Goal: Task Accomplishment & Management: Use online tool/utility

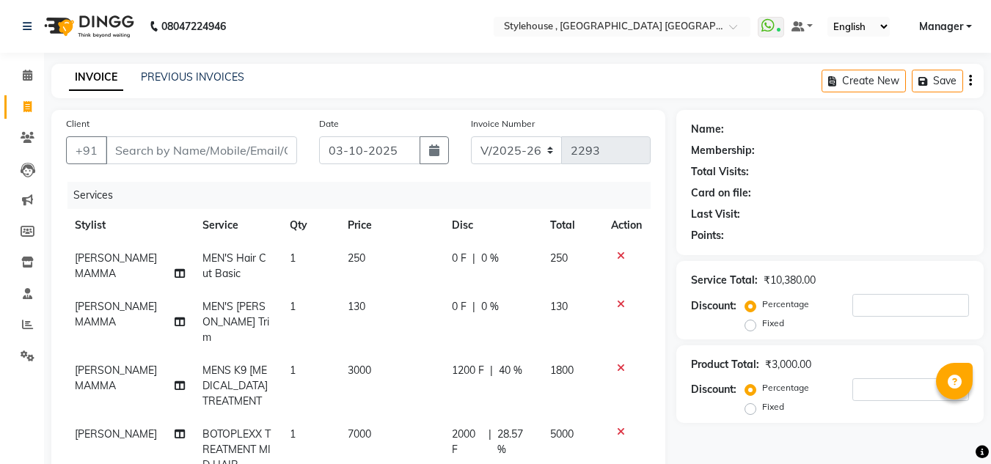
select select "7793"
select select "service"
select select "78233"
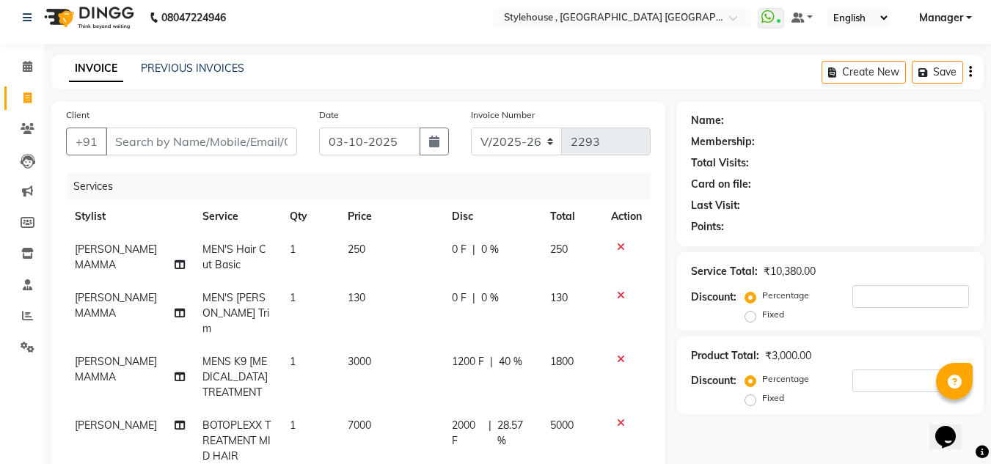
scroll to position [7, 0]
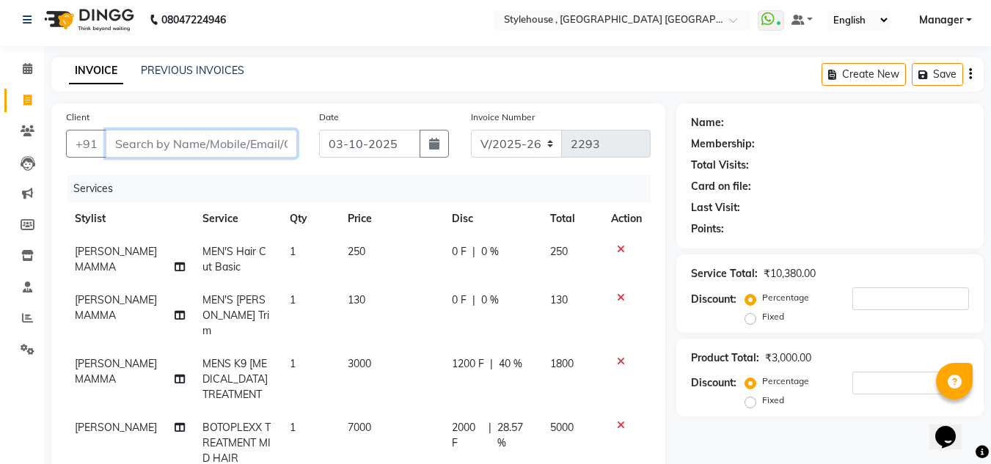
click at [211, 136] on input "Client" at bounding box center [202, 144] width 192 height 28
type input "7"
type input "0"
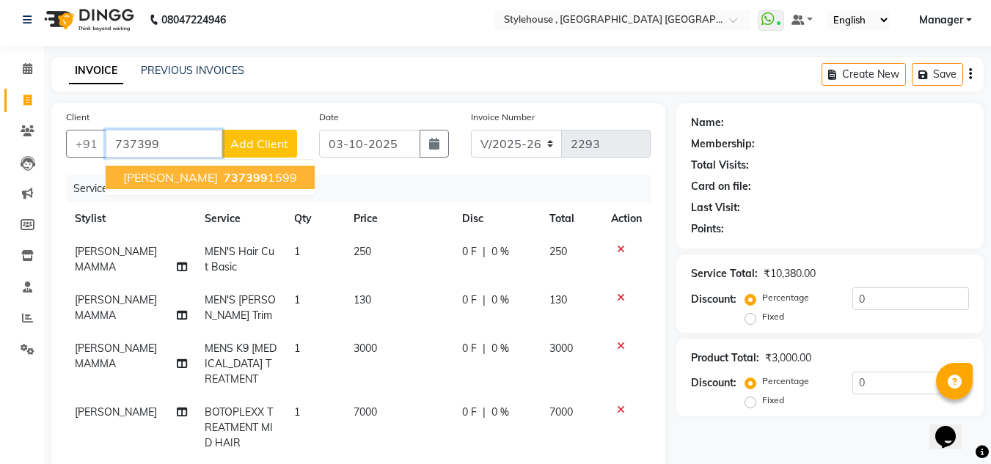
click at [230, 181] on ngb-highlight "737399 1599" at bounding box center [259, 177] width 76 height 15
type input "7373991599"
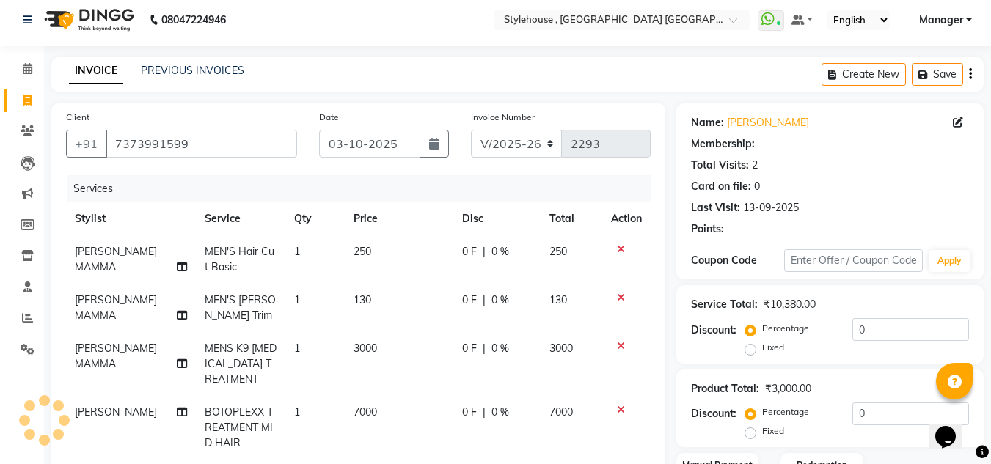
select select "1: Object"
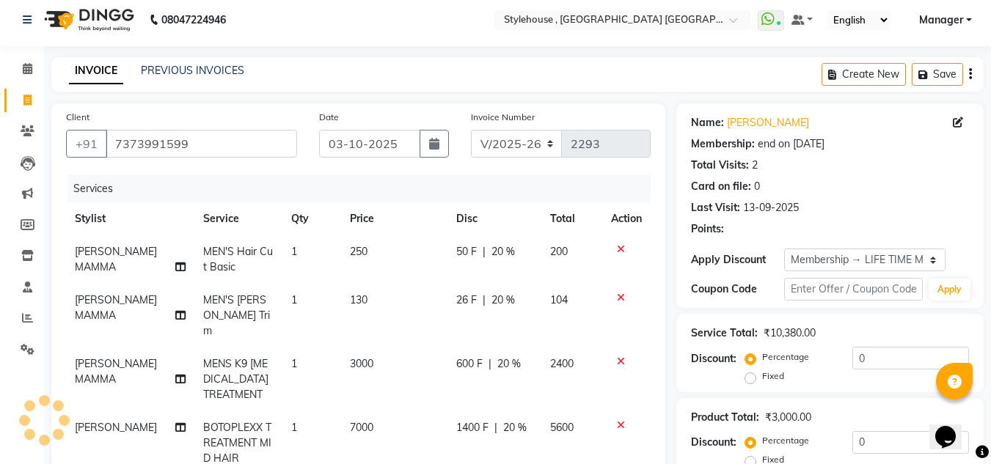
type input "20"
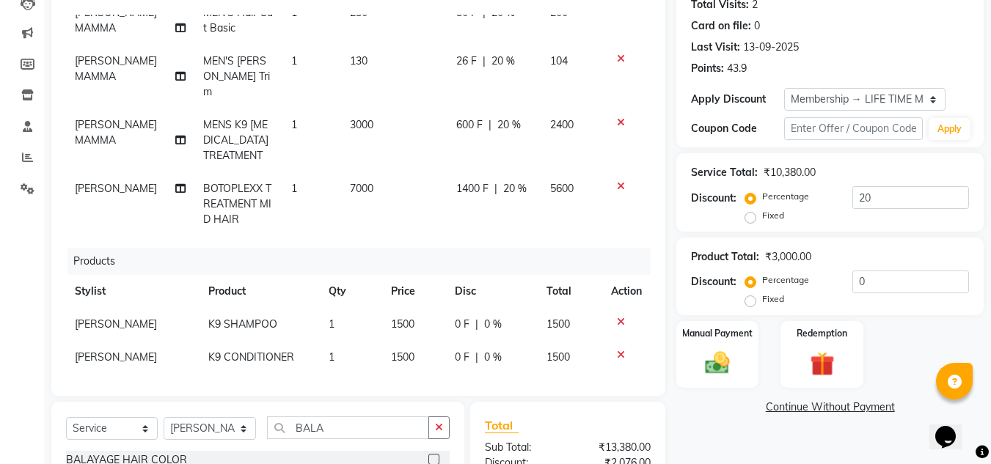
scroll to position [153, 0]
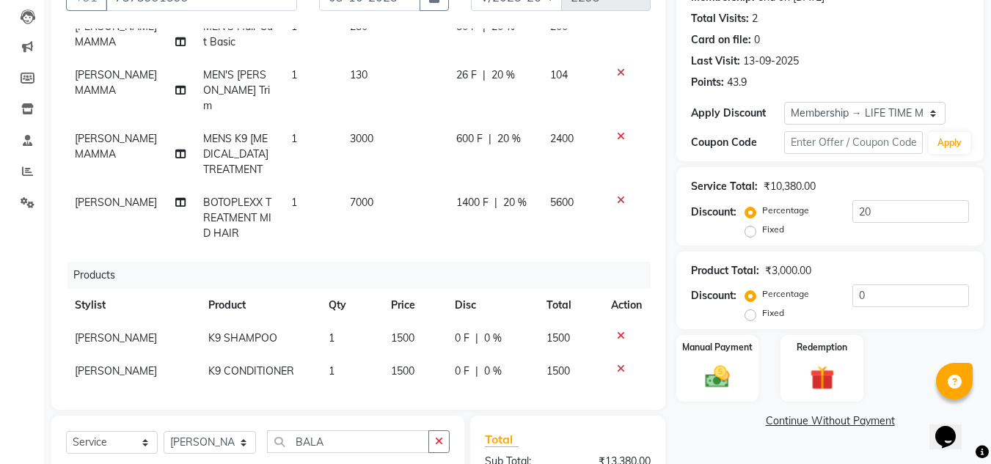
click at [467, 195] on span "1400 F" at bounding box center [472, 202] width 32 height 15
select select "78233"
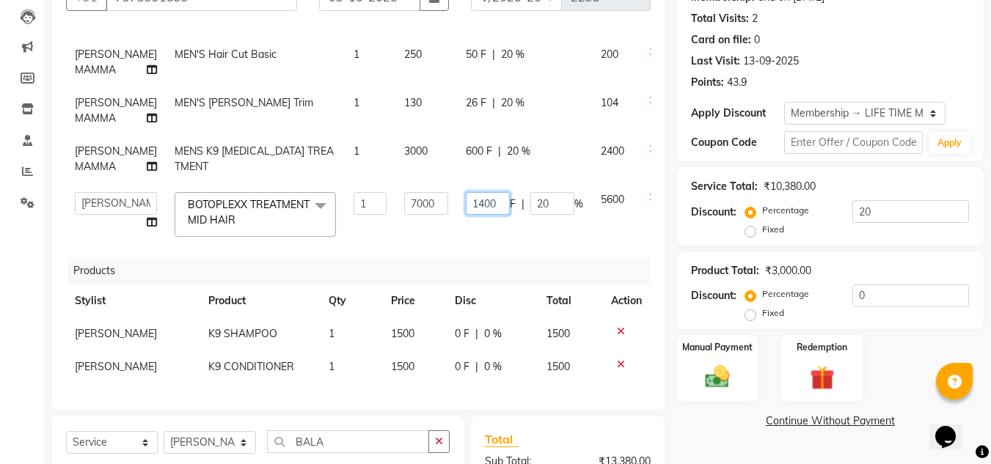
click at [466, 215] on input "1400" at bounding box center [488, 203] width 44 height 23
type input "1"
type input "2000"
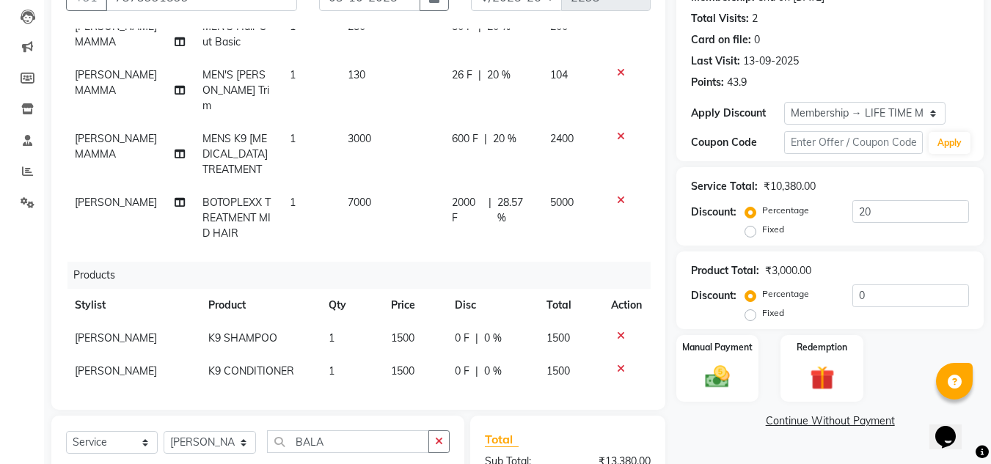
click at [715, 430] on div "Name: [PERSON_NAME] Membership: end on [DATE] Total Visits: 2 Card on file: 0 L…" at bounding box center [836, 310] width 318 height 706
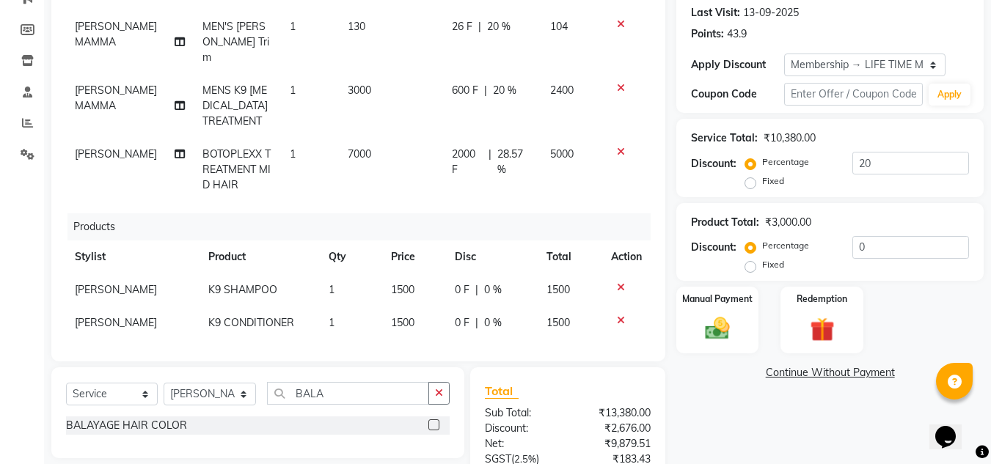
scroll to position [80, 0]
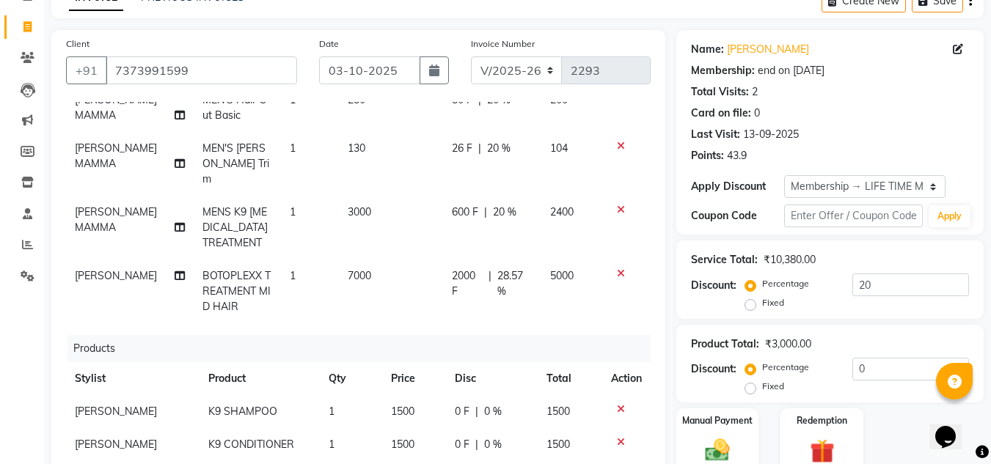
click at [458, 205] on span "600 F" at bounding box center [465, 212] width 26 height 15
select select "88660"
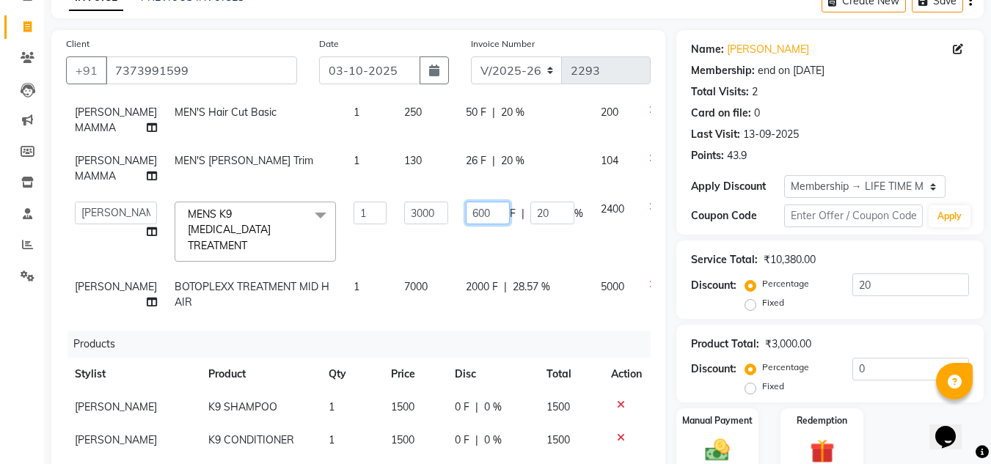
click at [466, 225] on input "600" at bounding box center [488, 213] width 44 height 23
type input "6"
type input "1000"
click at [693, 393] on div "Discount: Percentage Fixed 0" at bounding box center [830, 378] width 278 height 40
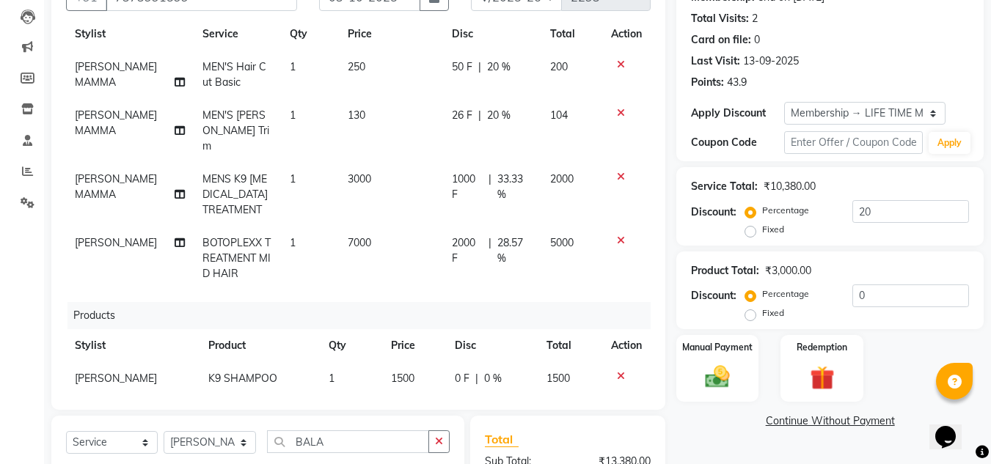
scroll to position [5, 0]
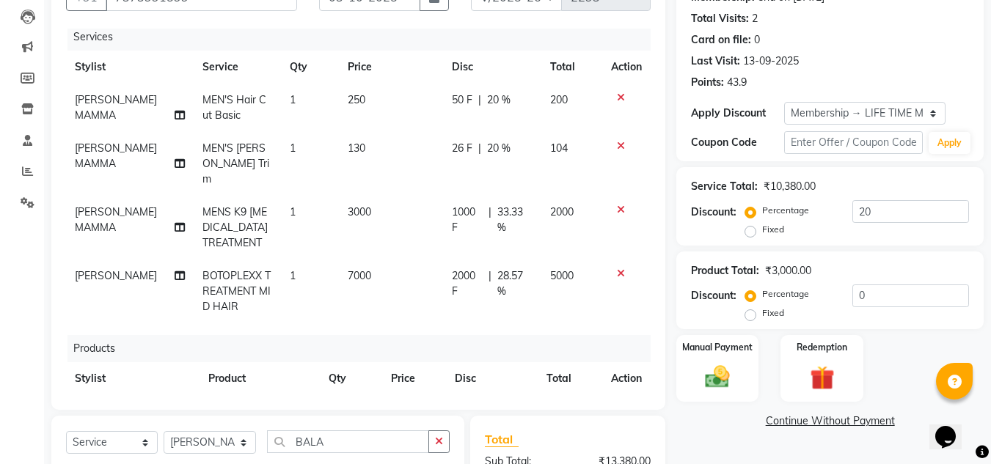
click at [470, 205] on span "1000 F" at bounding box center [467, 220] width 31 height 31
select select "88660"
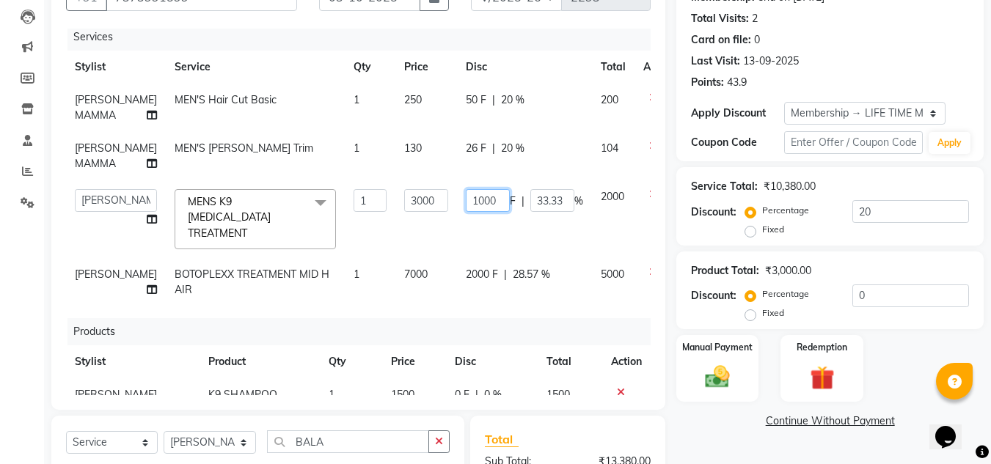
click at [466, 212] on input "1000" at bounding box center [488, 200] width 44 height 23
type input "1200"
click at [706, 426] on link "Continue Without Payment" at bounding box center [830, 421] width 302 height 15
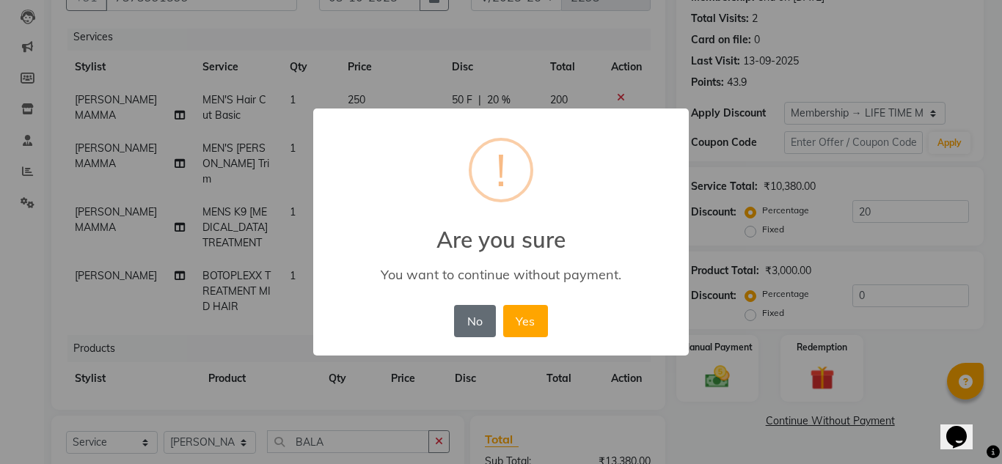
click at [464, 328] on button "No" at bounding box center [474, 321] width 41 height 32
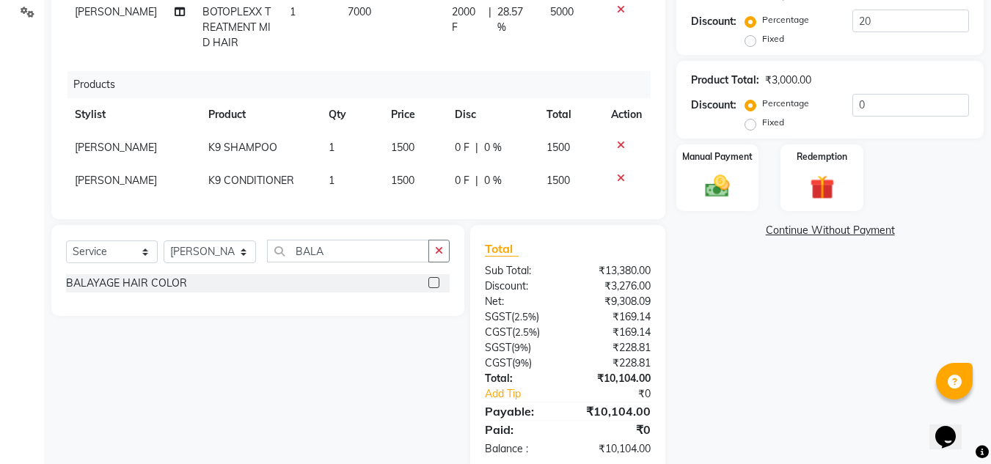
scroll to position [367, 0]
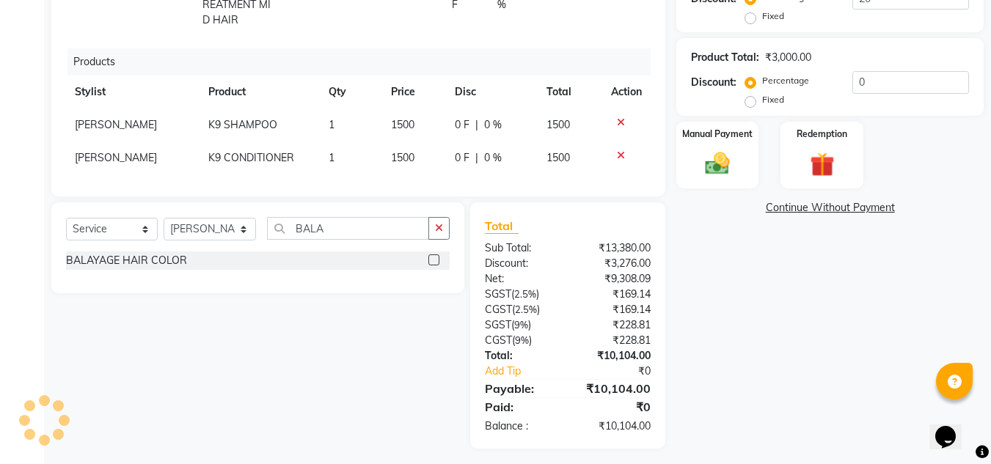
click at [752, 328] on div "Name: [PERSON_NAME] Membership: end on [DATE] Total Visits: 2 Card on file: 0 L…" at bounding box center [836, 96] width 318 height 706
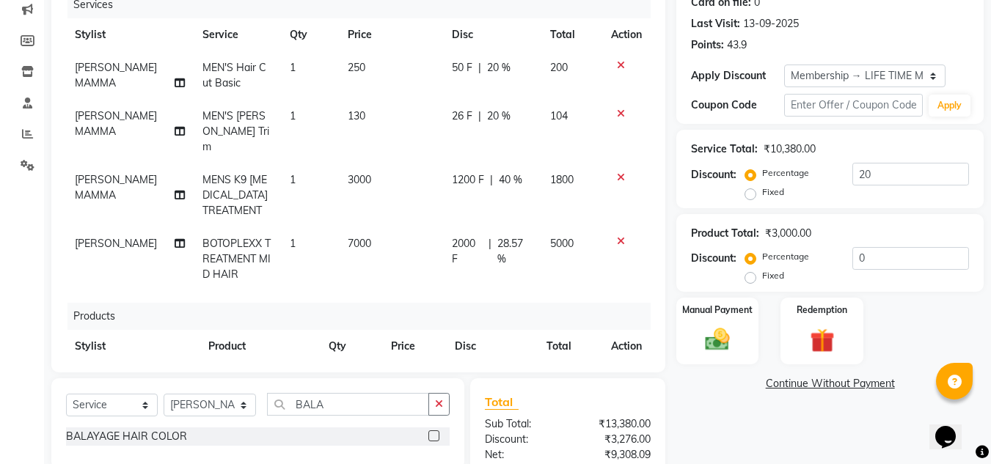
scroll to position [153, 0]
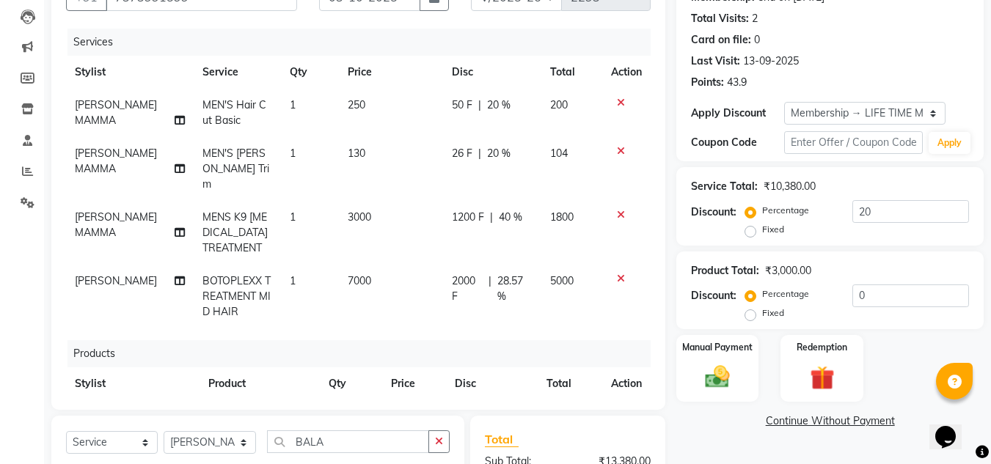
click at [617, 150] on icon at bounding box center [621, 151] width 8 height 10
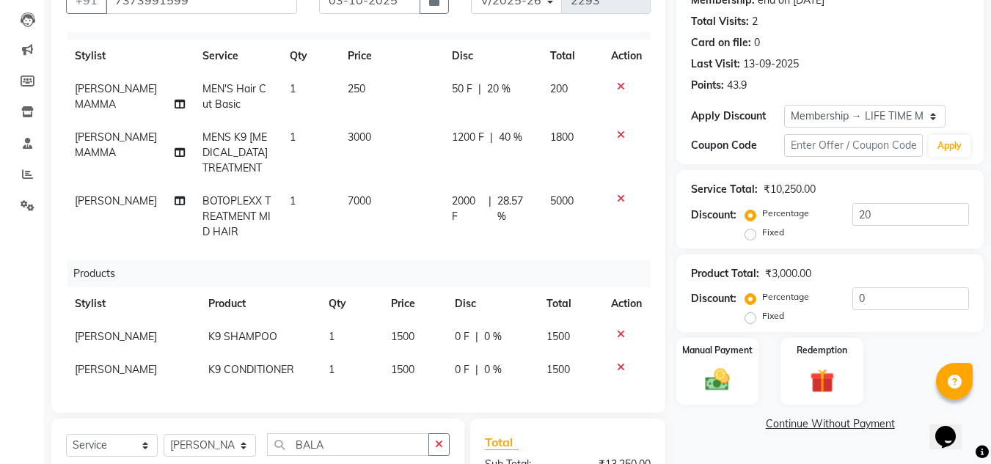
scroll to position [227, 0]
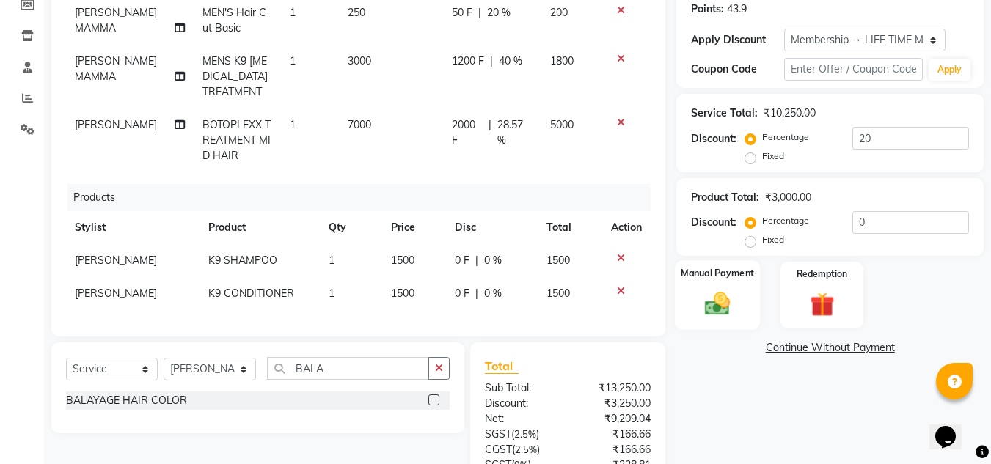
click at [712, 307] on img at bounding box center [717, 304] width 41 height 29
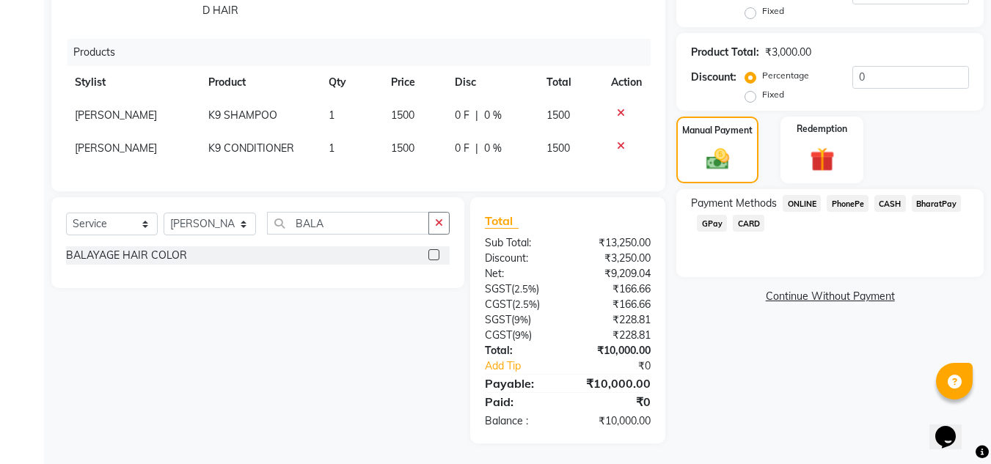
scroll to position [373, 0]
click at [887, 203] on span "CASH" at bounding box center [891, 202] width 32 height 17
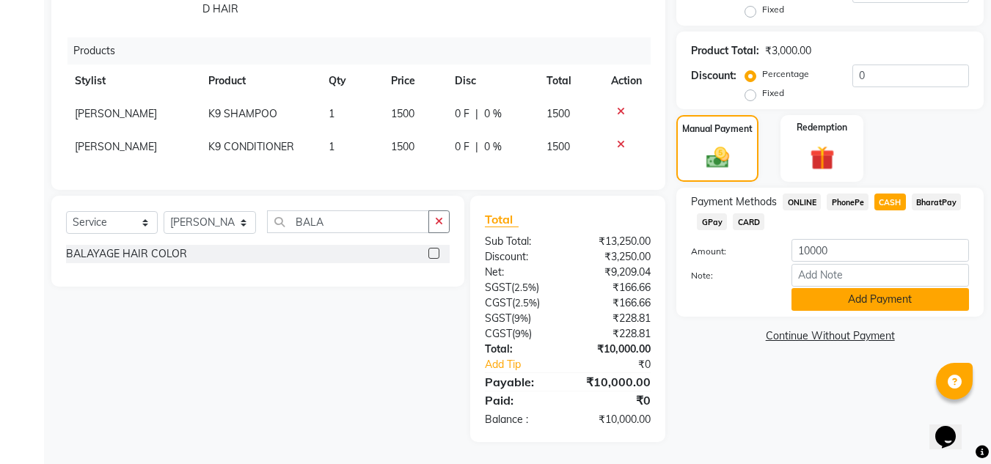
click at [886, 299] on button "Add Payment" at bounding box center [881, 299] width 178 height 23
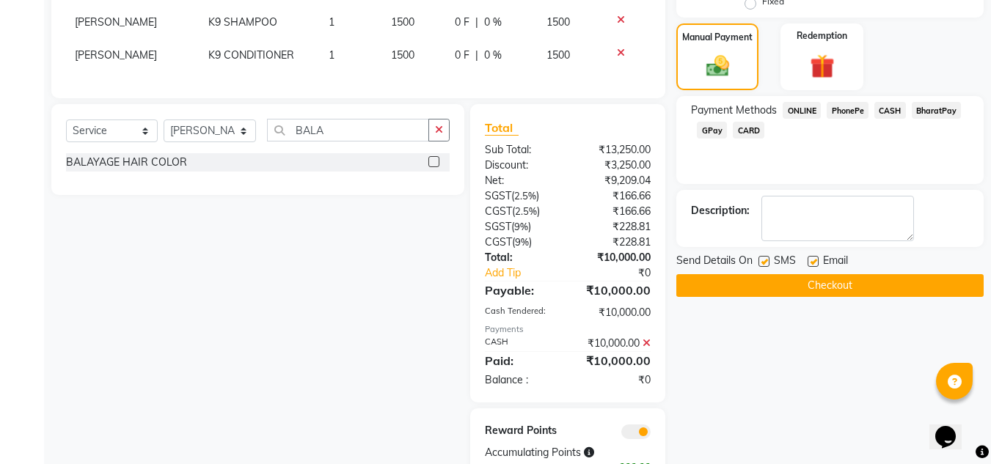
scroll to position [440, 0]
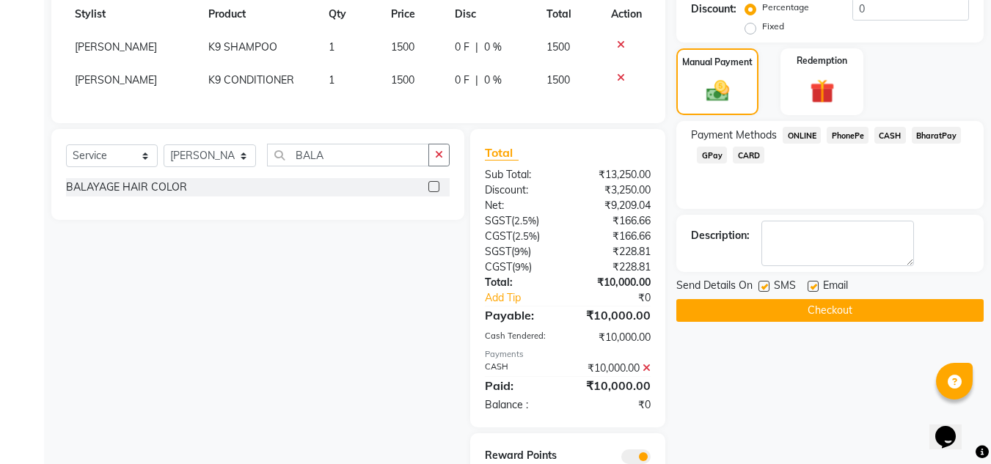
click at [852, 134] on span "PhonePe" at bounding box center [848, 135] width 42 height 17
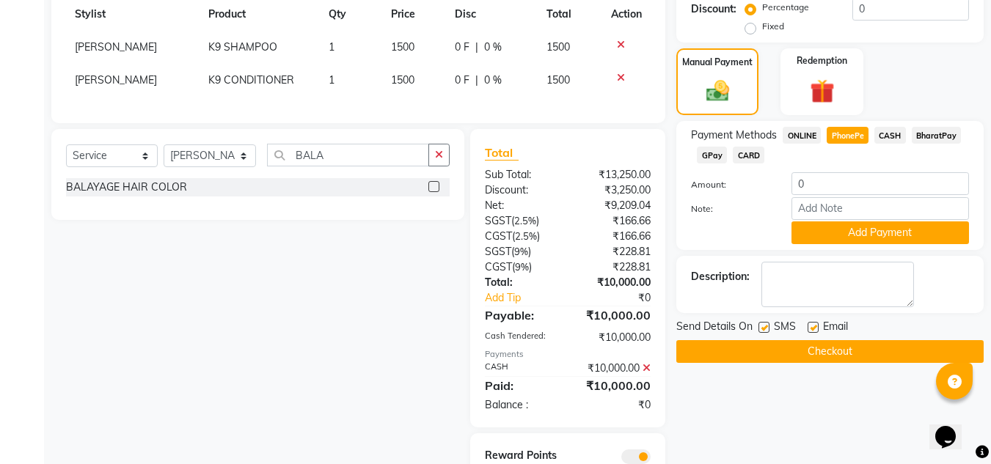
click at [888, 136] on span "CASH" at bounding box center [891, 135] width 32 height 17
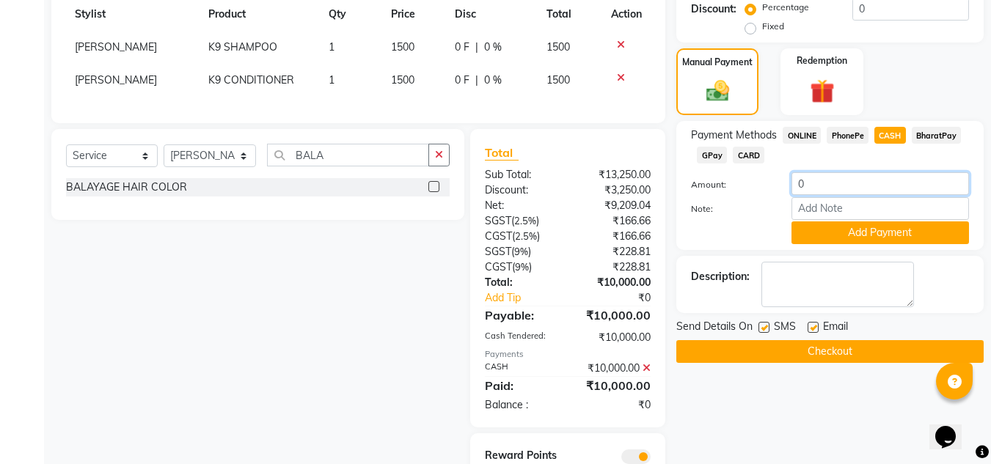
click at [837, 181] on input "0" at bounding box center [881, 183] width 178 height 23
type input "7000"
click at [892, 235] on button "Add Payment" at bounding box center [881, 233] width 178 height 23
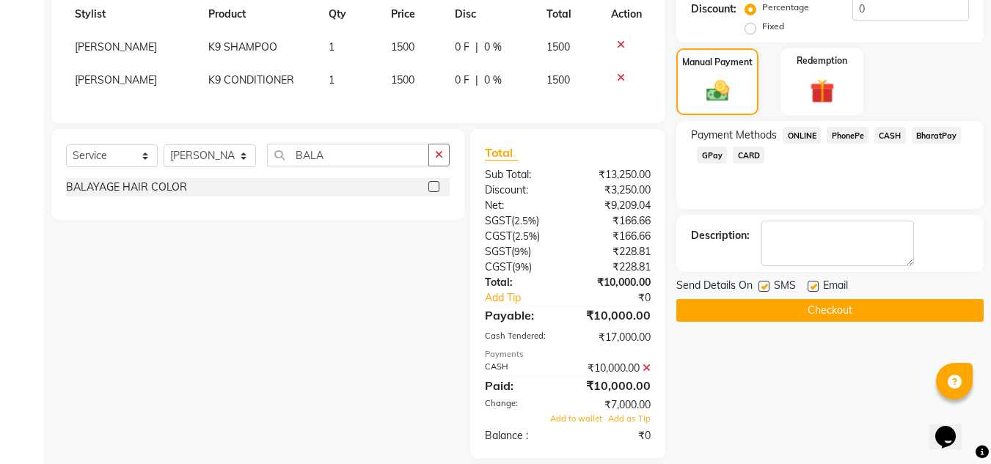
click at [844, 139] on span "PhonePe" at bounding box center [848, 135] width 42 height 17
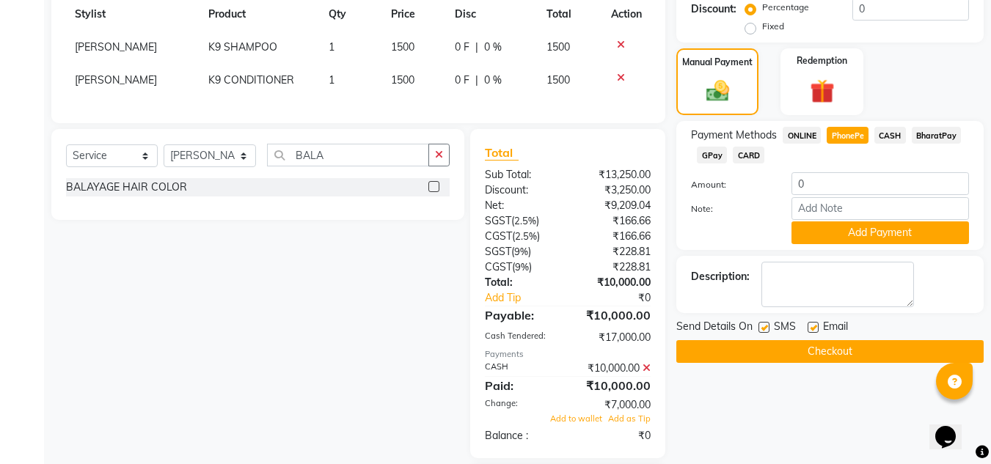
click at [645, 368] on icon at bounding box center [647, 368] width 8 height 10
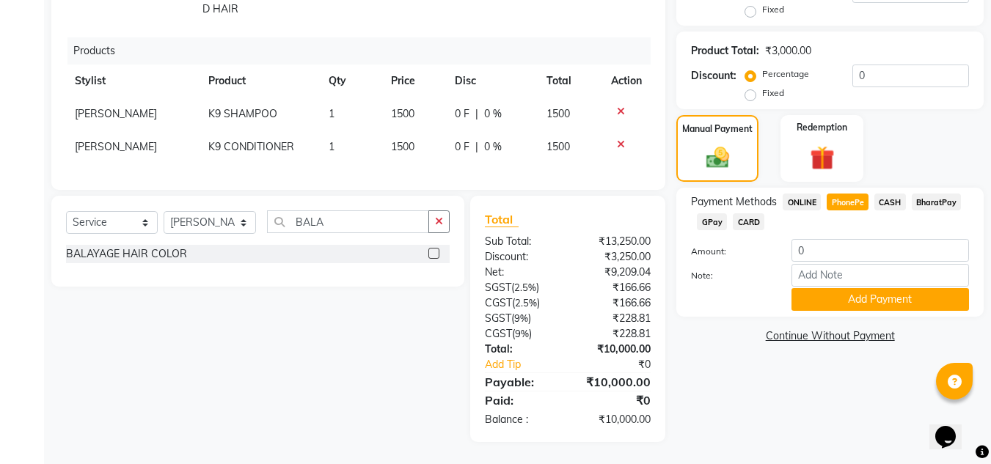
click at [892, 199] on span "CASH" at bounding box center [891, 202] width 32 height 17
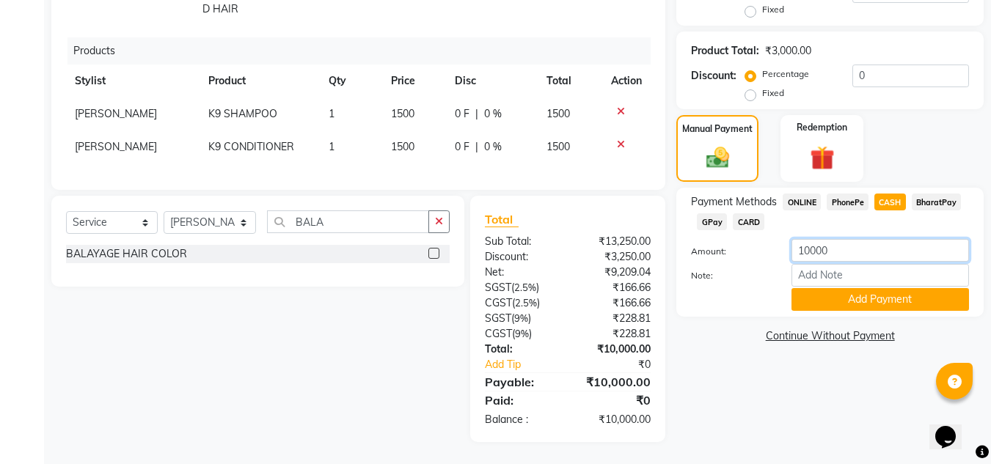
click at [847, 255] on input "10000" at bounding box center [881, 250] width 178 height 23
type input "1"
type input "7000"
click at [890, 299] on button "Add Payment" at bounding box center [881, 299] width 178 height 23
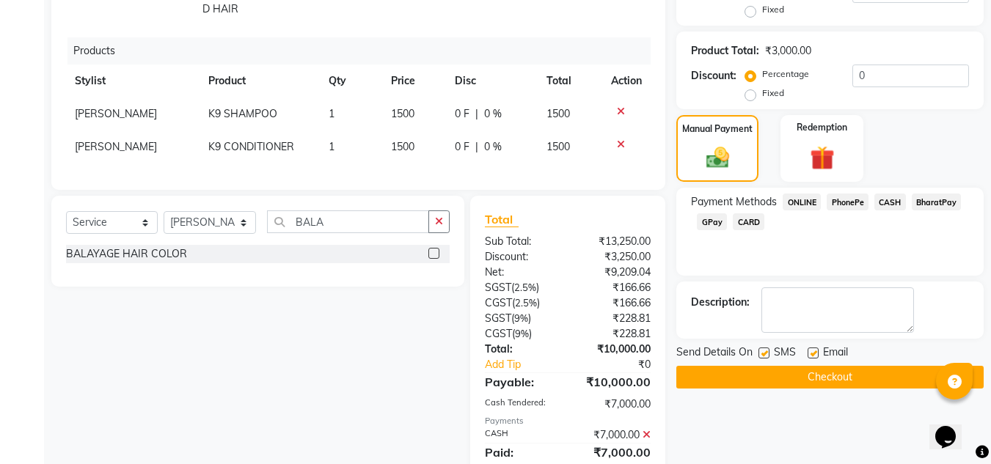
click at [856, 200] on span "PhonePe" at bounding box center [848, 202] width 42 height 17
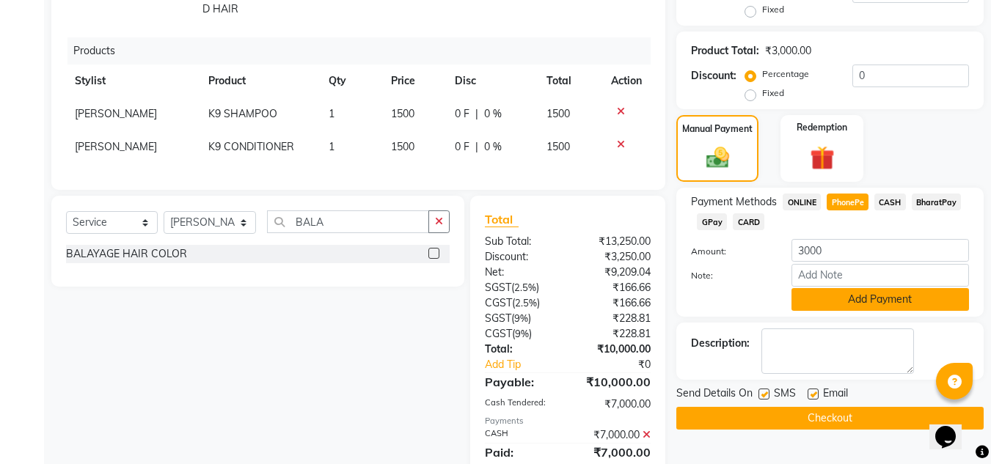
click at [882, 300] on button "Add Payment" at bounding box center [881, 299] width 178 height 23
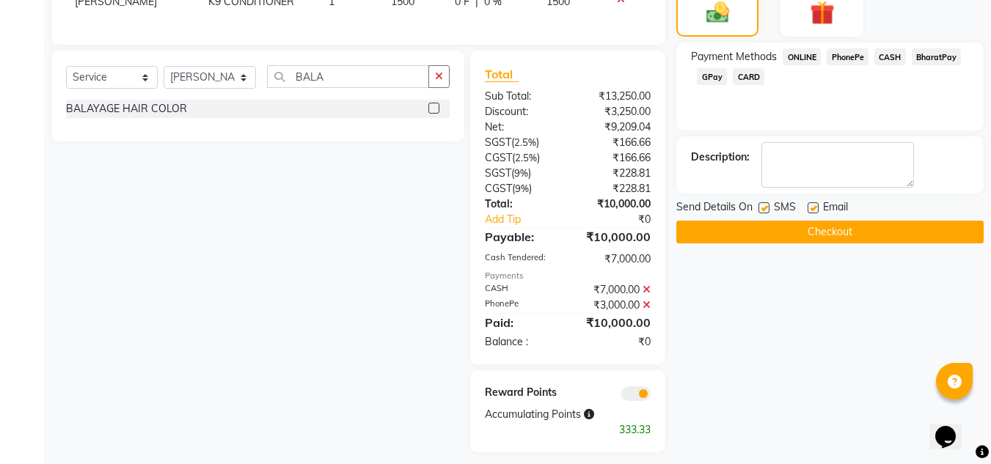
scroll to position [520, 0]
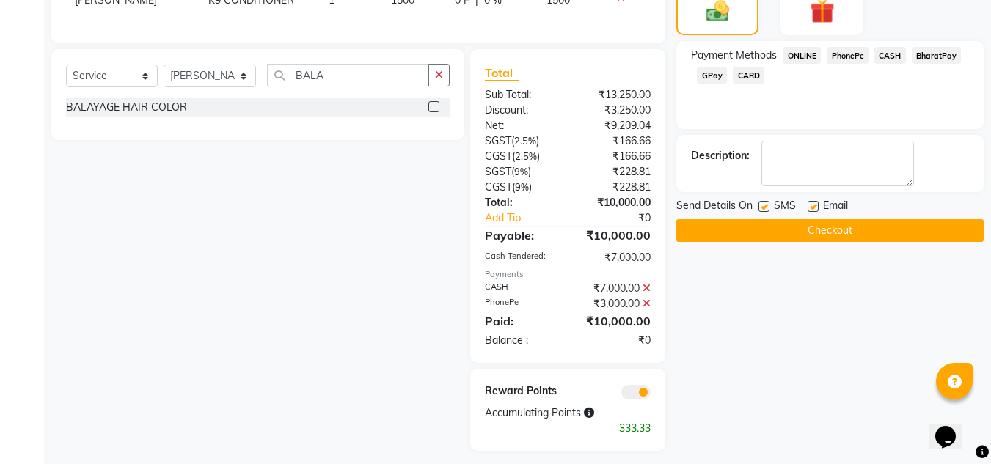
click at [843, 233] on button "Checkout" at bounding box center [830, 230] width 307 height 23
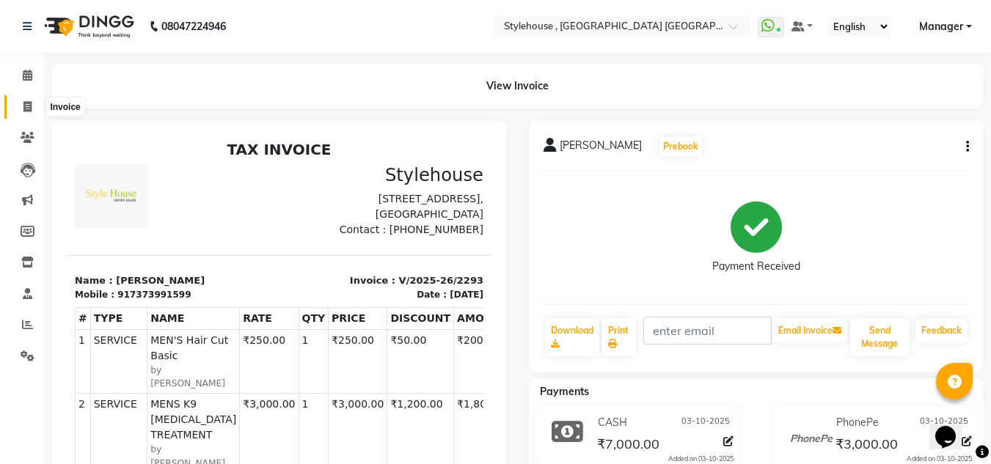
click at [26, 102] on icon at bounding box center [27, 106] width 8 height 11
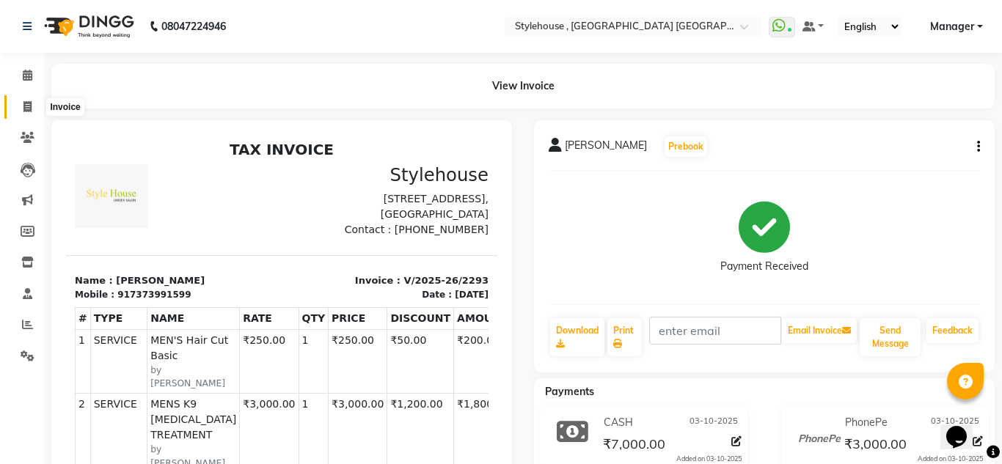
select select "service"
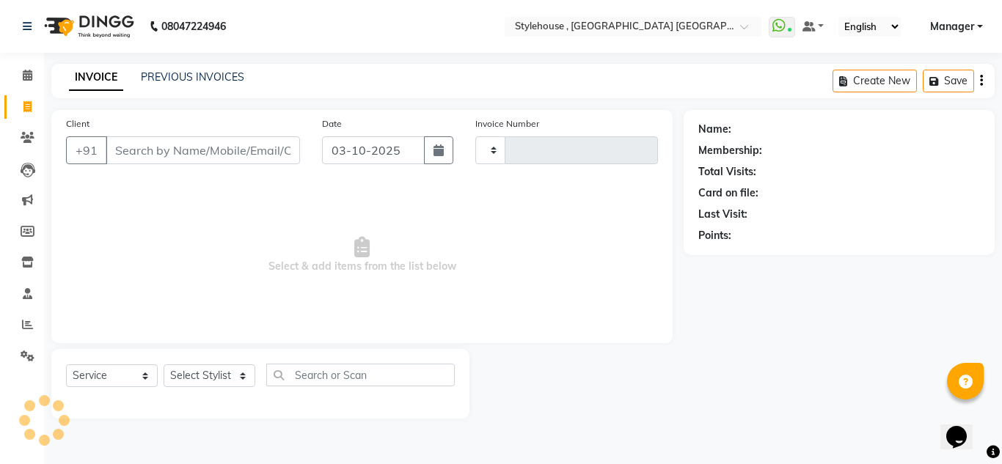
type input "2294"
select select "7793"
click at [31, 76] on icon at bounding box center [28, 75] width 10 height 11
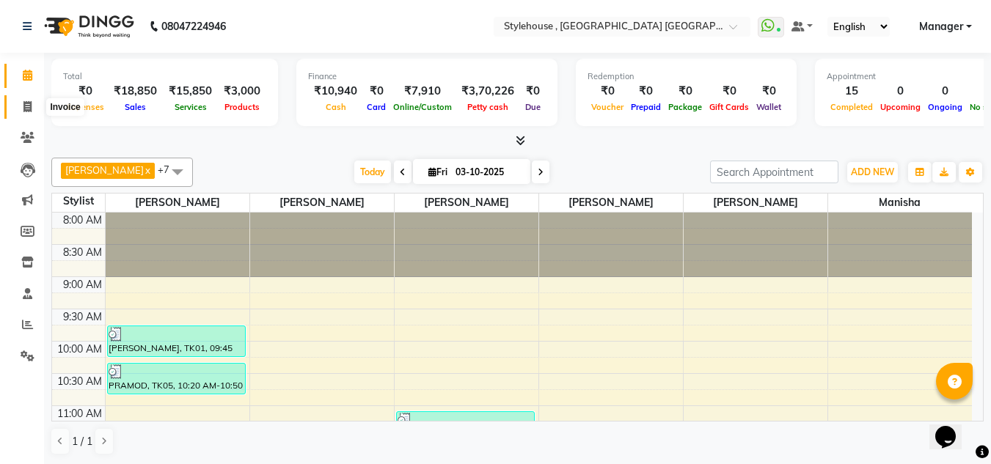
click at [26, 109] on icon at bounding box center [27, 106] width 8 height 11
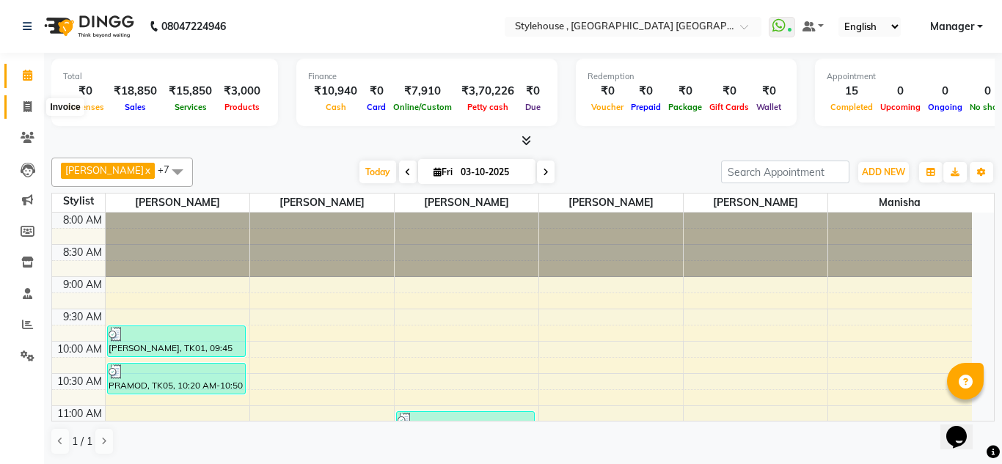
select select "service"
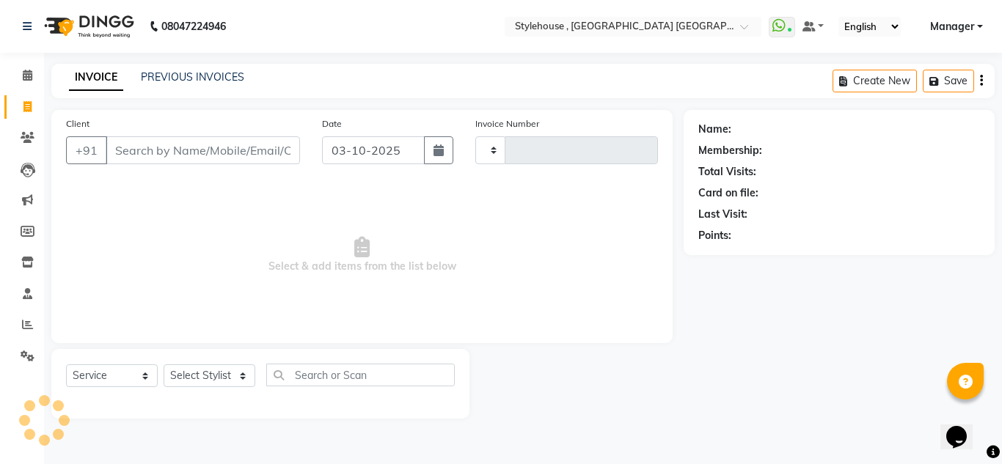
type input "2294"
select select "7793"
click at [184, 78] on link "PREVIOUS INVOICES" at bounding box center [192, 76] width 103 height 13
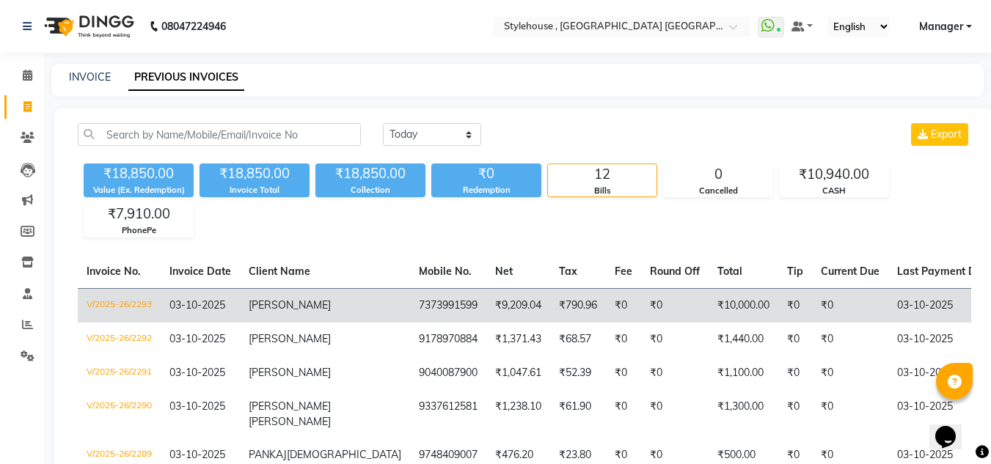
click at [329, 299] on td "[PERSON_NAME]" at bounding box center [325, 305] width 170 height 34
